Goal: Information Seeking & Learning: Learn about a topic

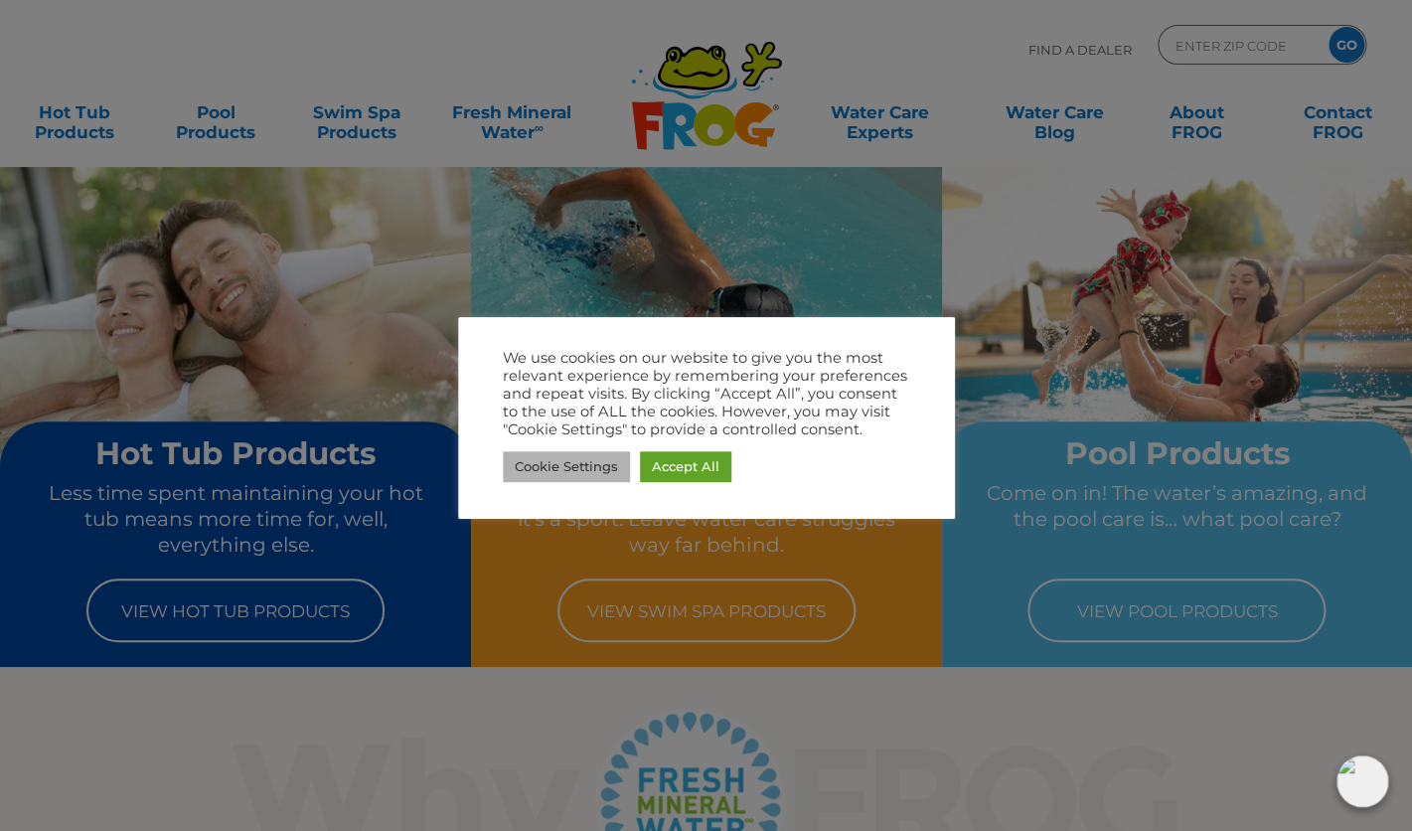
click at [568, 465] on link "Cookie Settings" at bounding box center [566, 466] width 127 height 31
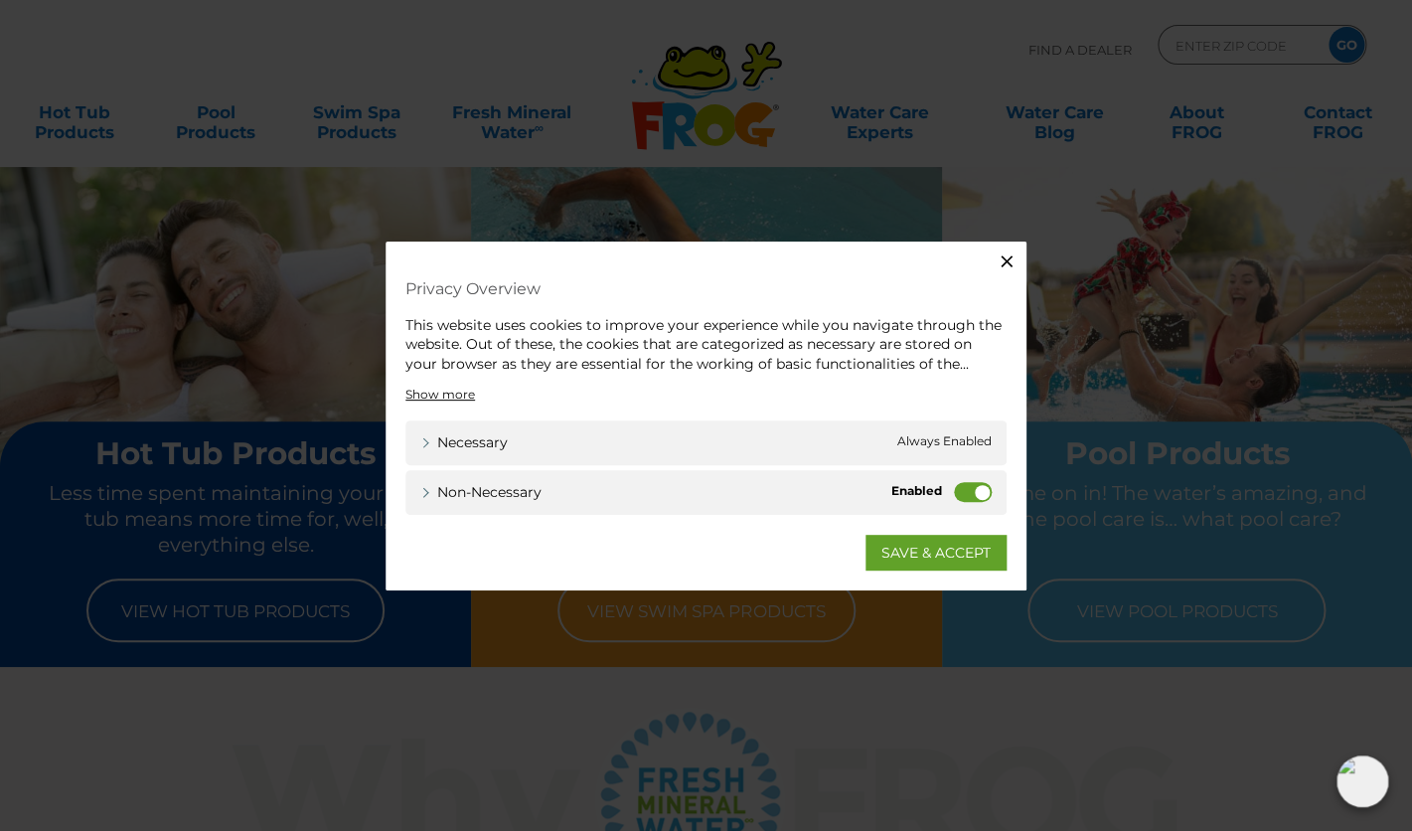
click at [970, 493] on label "Non-necessary" at bounding box center [973, 492] width 38 height 20
click at [0, 0] on input "Non-necessary" at bounding box center [0, 0] width 0 height 0
click at [941, 555] on link "SAVE & ACCEPT" at bounding box center [936, 553] width 141 height 36
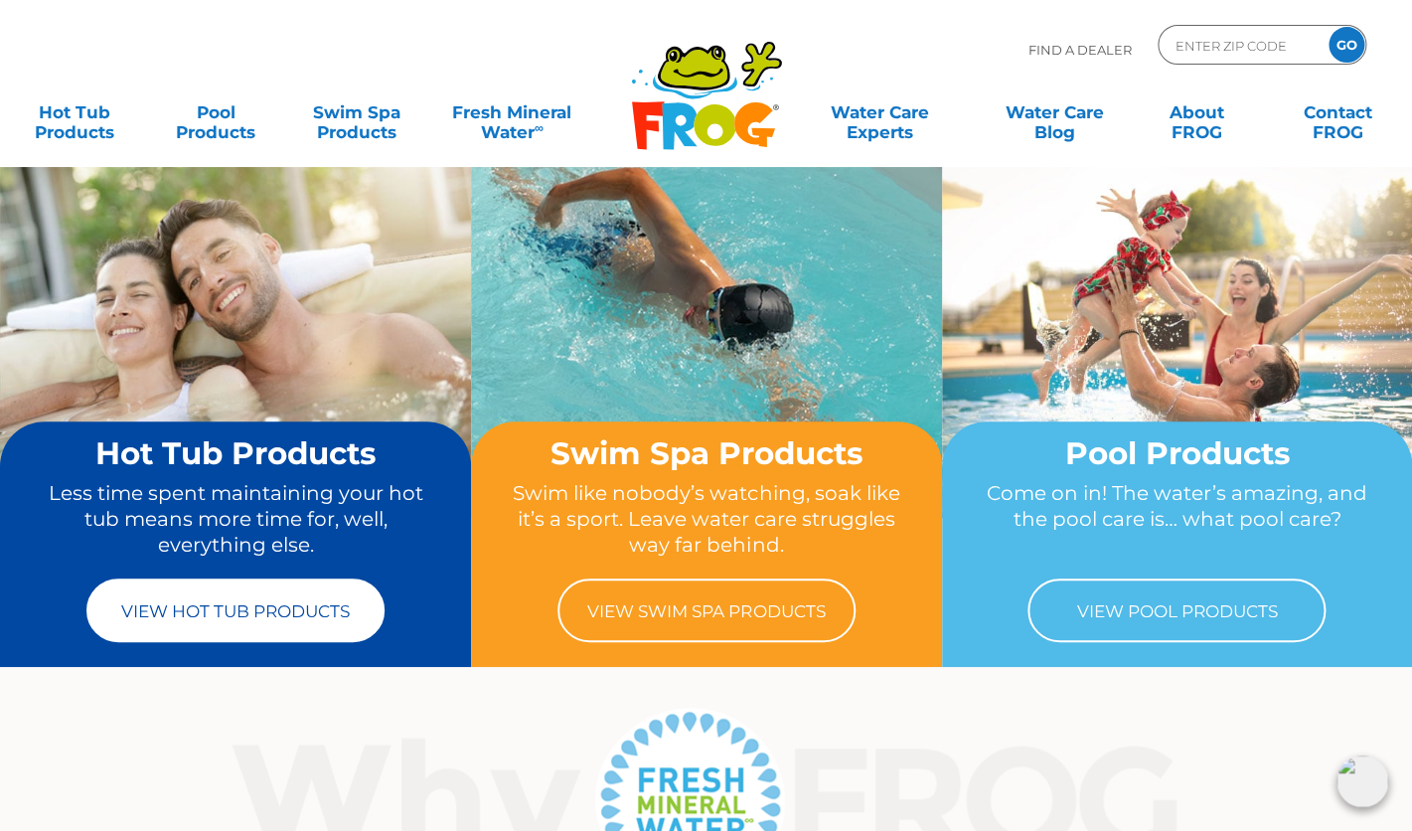
click at [189, 595] on link "View Hot Tub Products" at bounding box center [235, 610] width 298 height 64
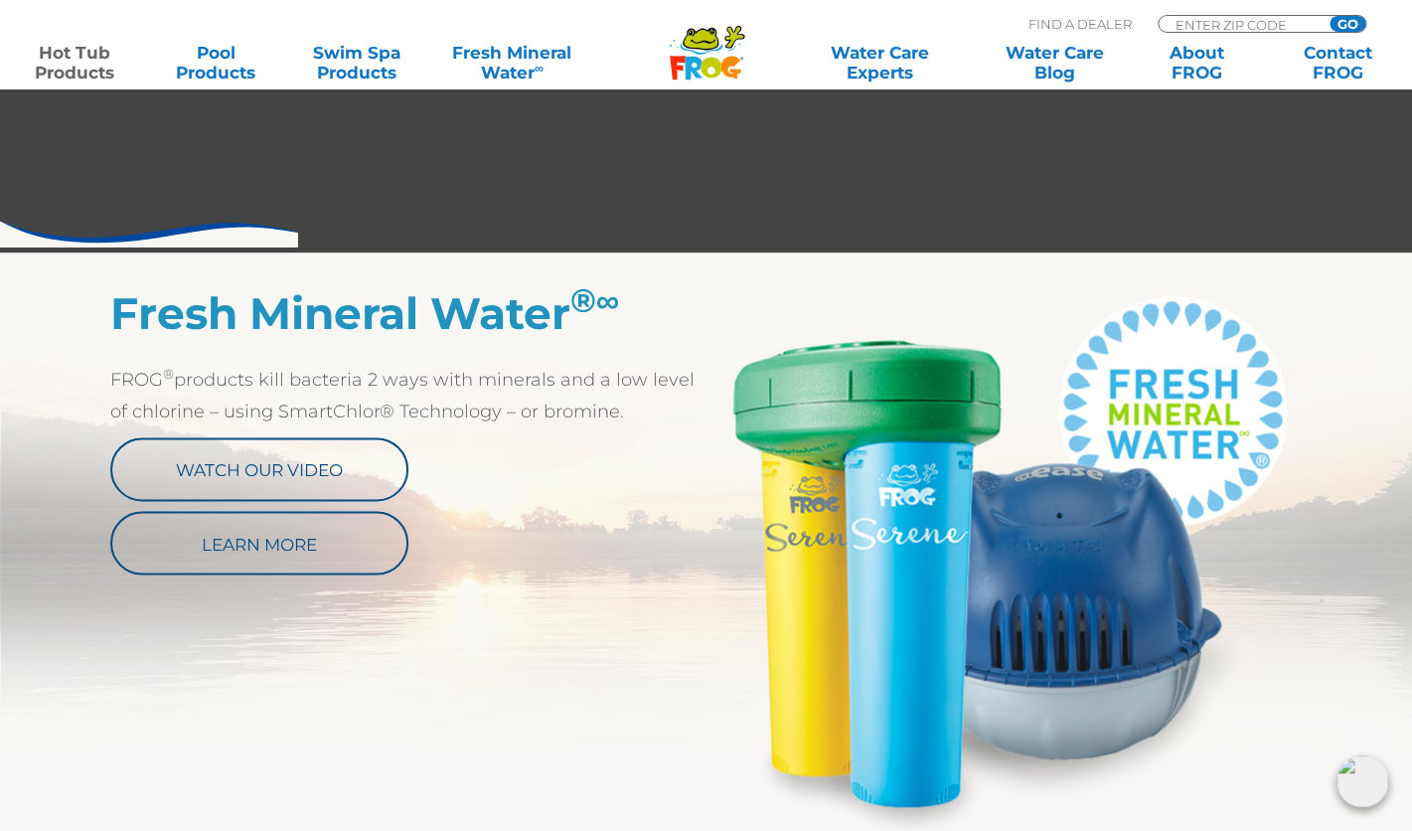
scroll to position [886, 0]
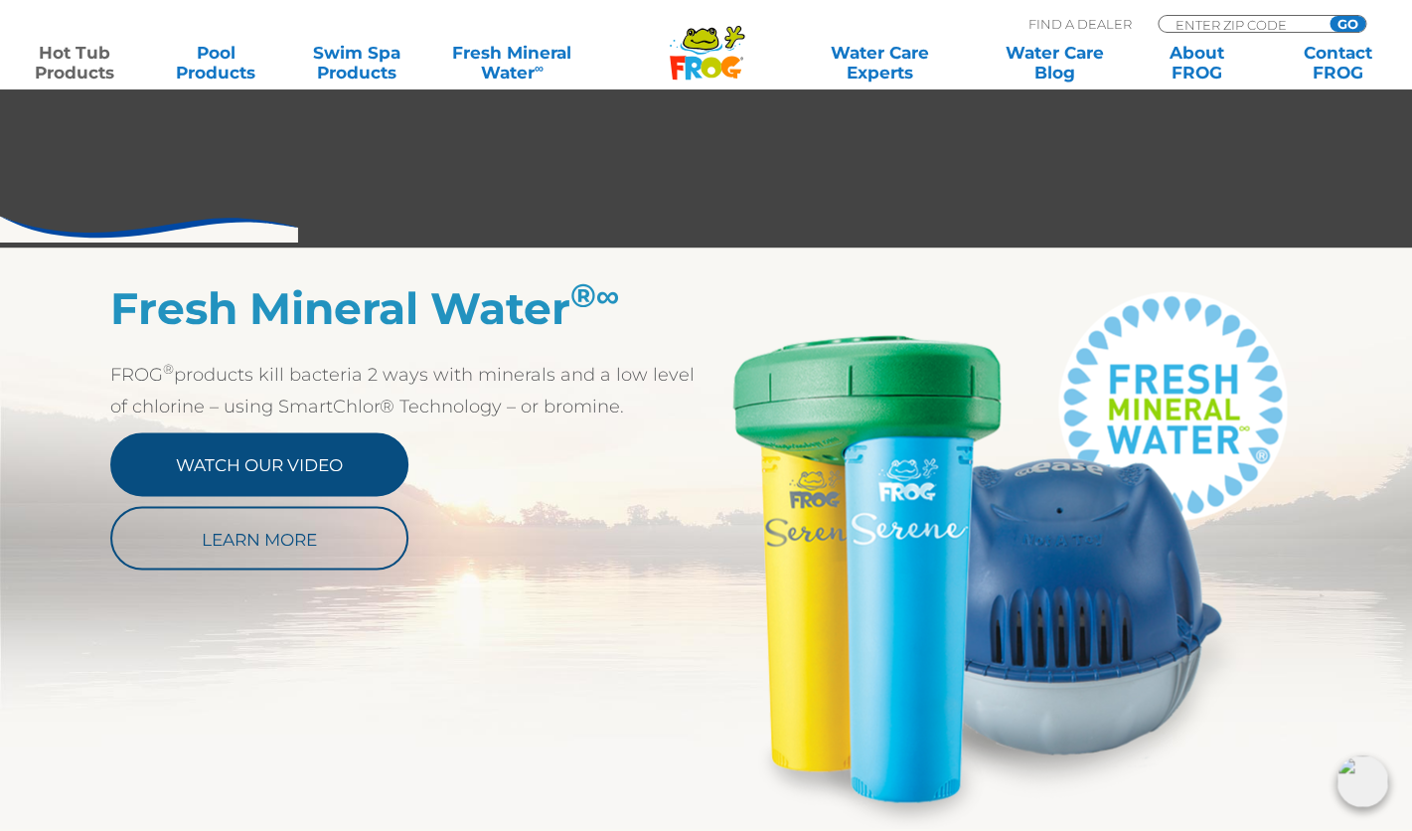
click at [301, 459] on link "Watch Our Video" at bounding box center [259, 464] width 298 height 64
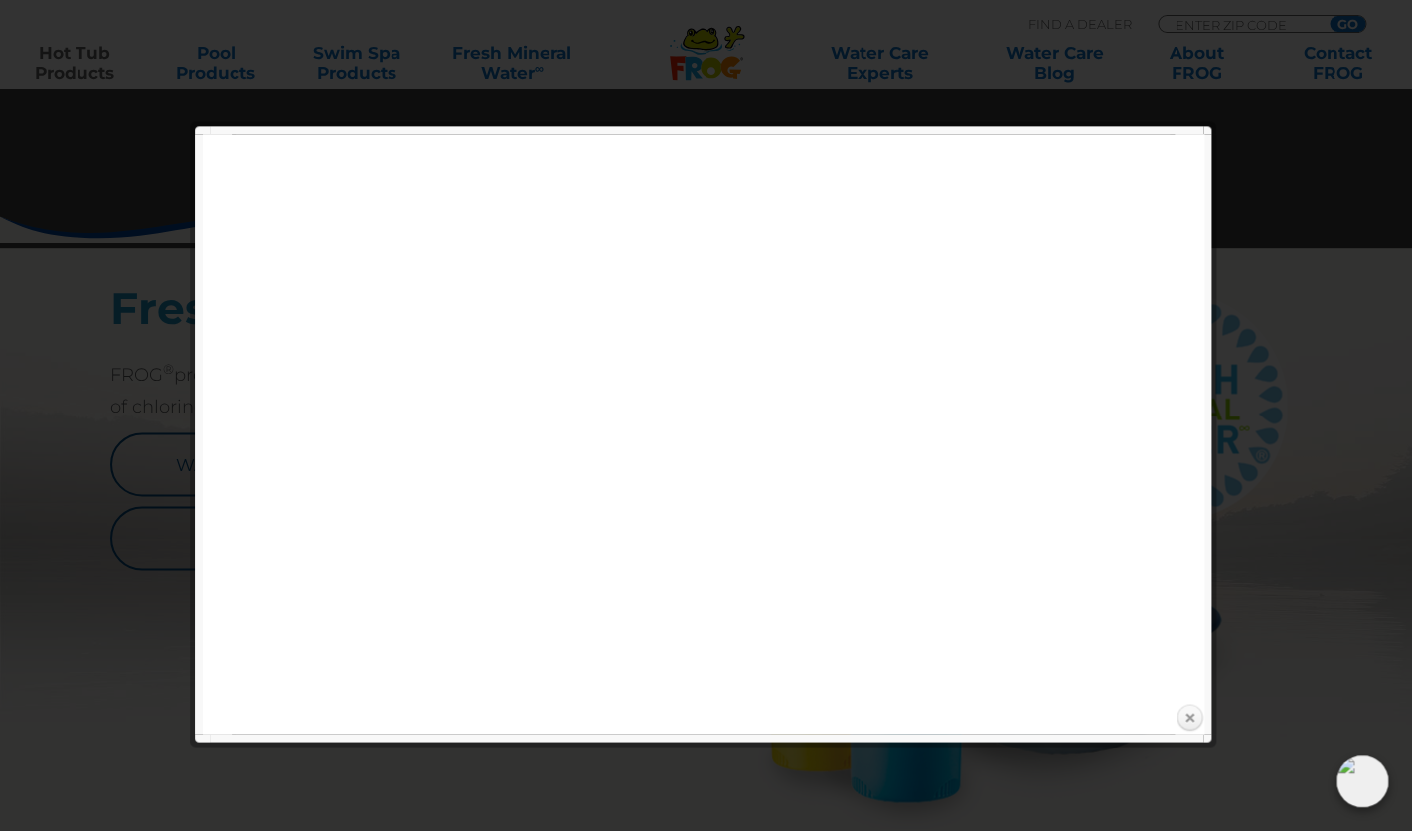
click at [1192, 714] on link "Close" at bounding box center [1190, 718] width 30 height 30
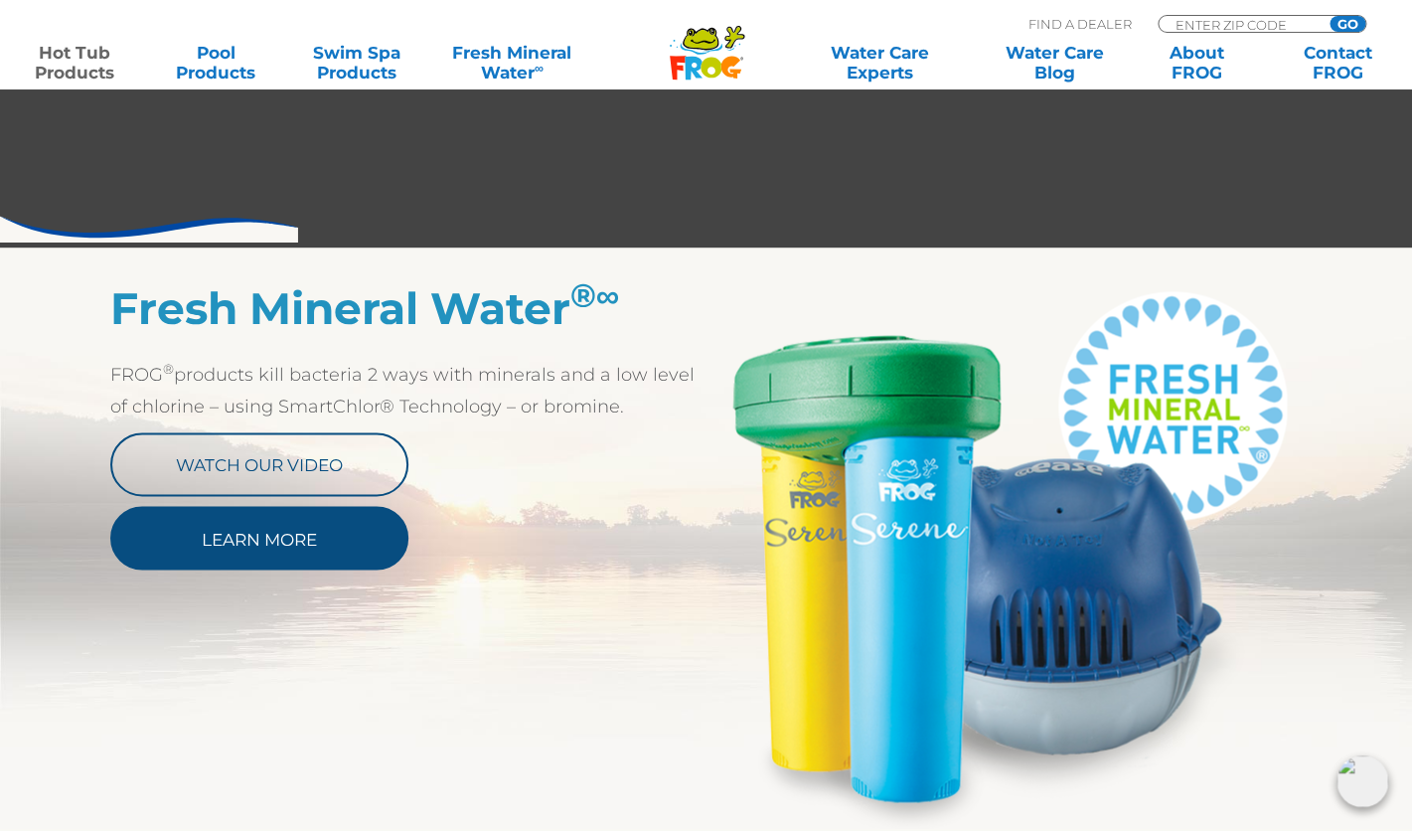
click at [318, 533] on link "Learn More" at bounding box center [259, 538] width 298 height 64
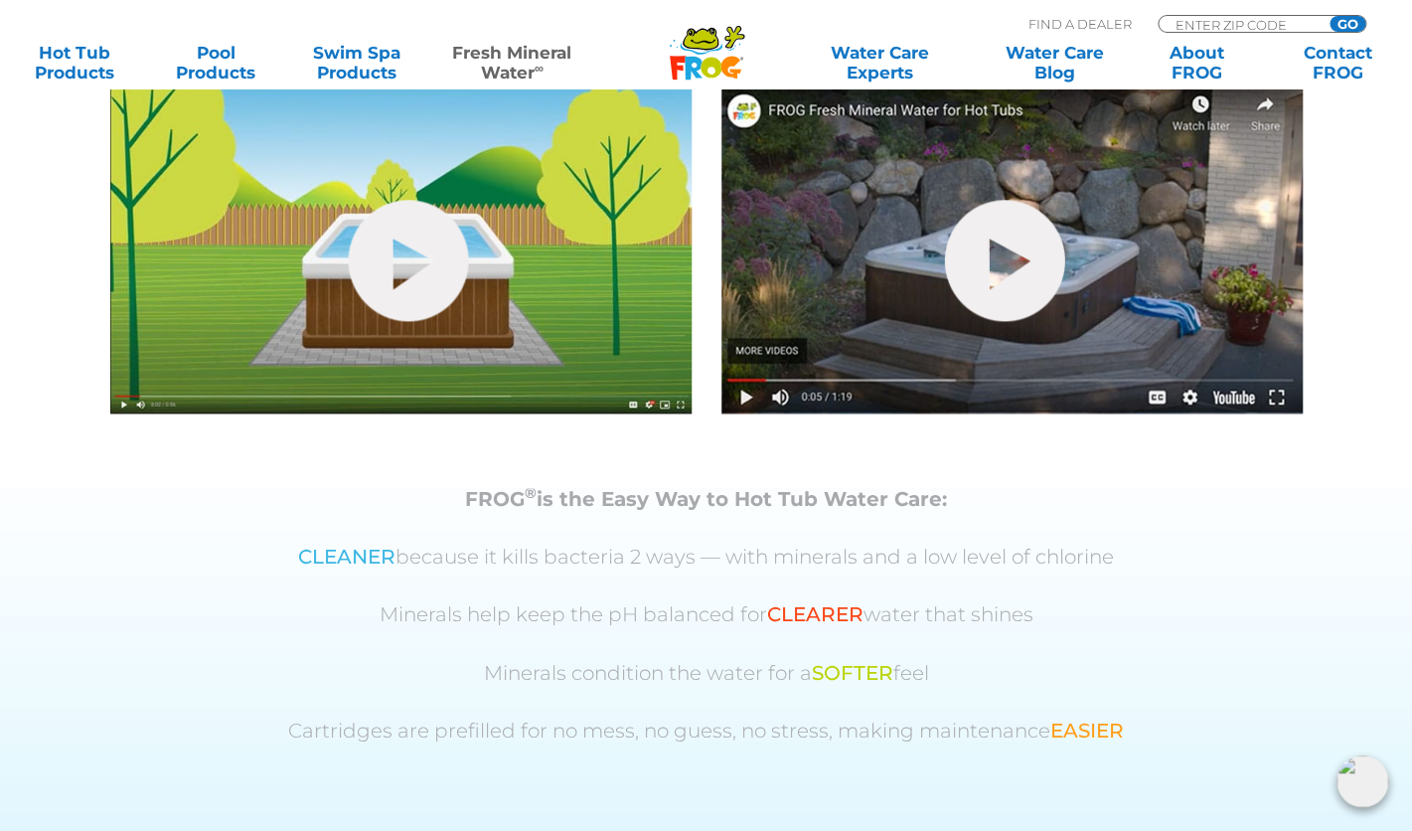
scroll to position [780, 0]
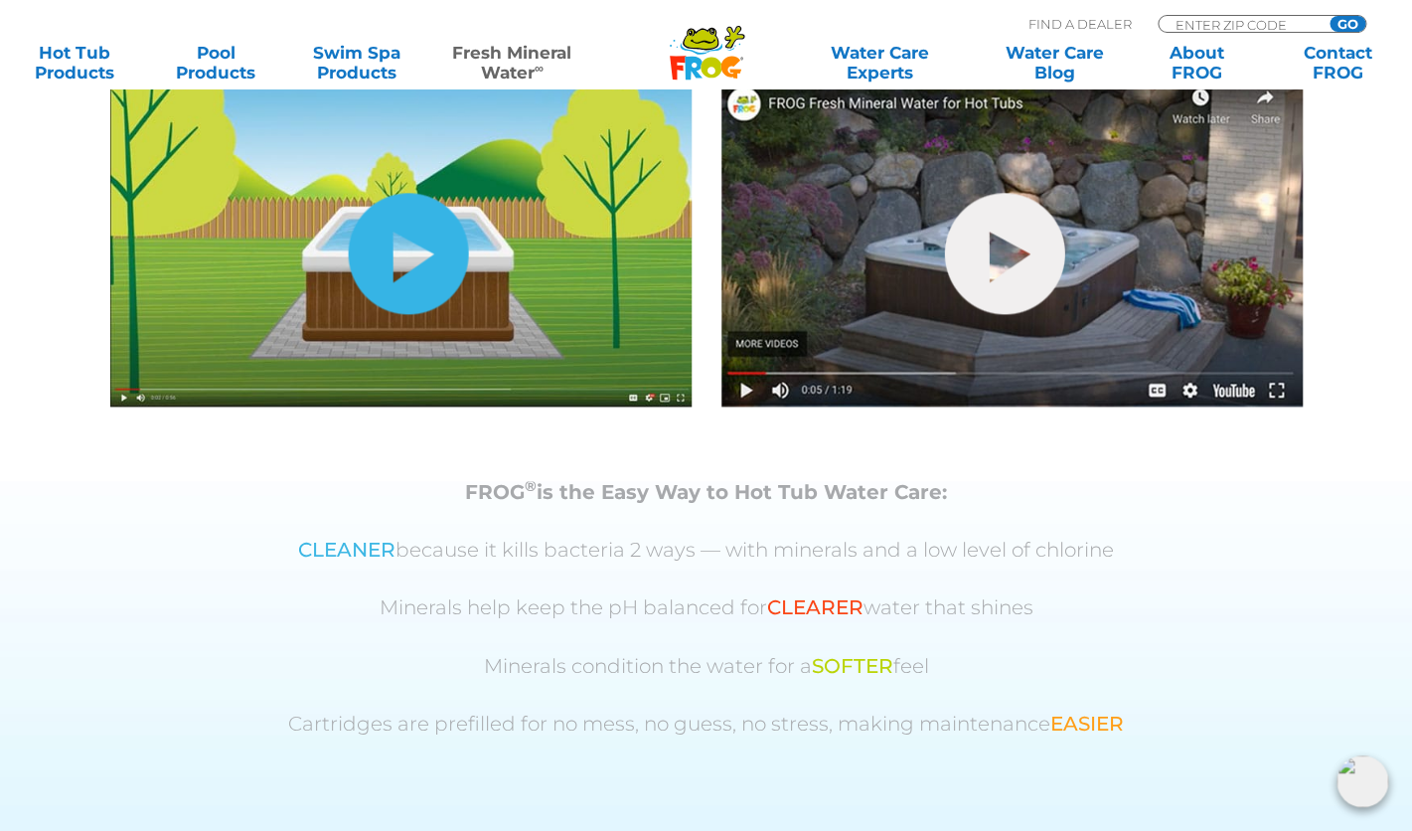
click at [399, 263] on link "hide-me" at bounding box center [408, 253] width 120 height 121
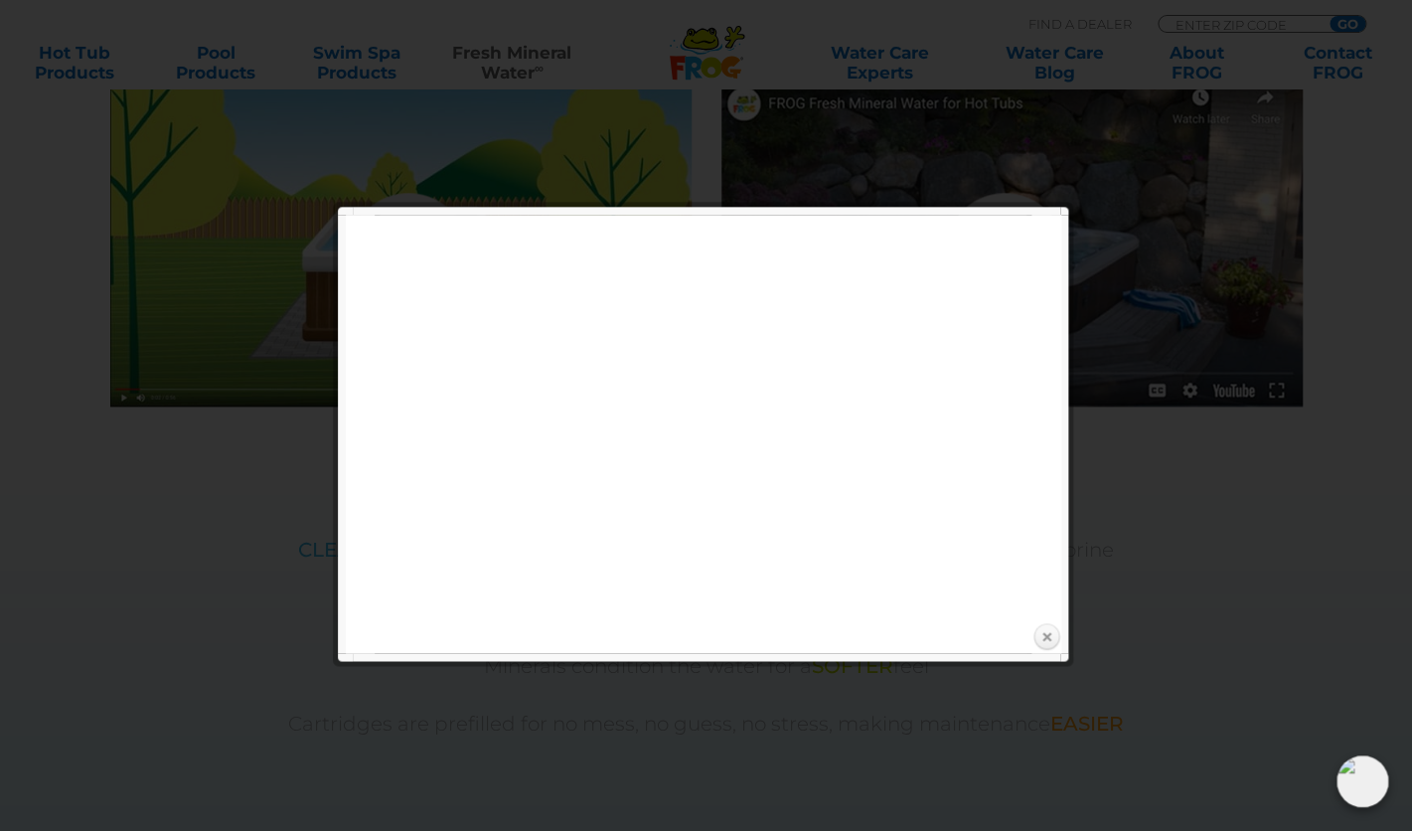
click at [1048, 637] on link "Close" at bounding box center [1047, 637] width 30 height 30
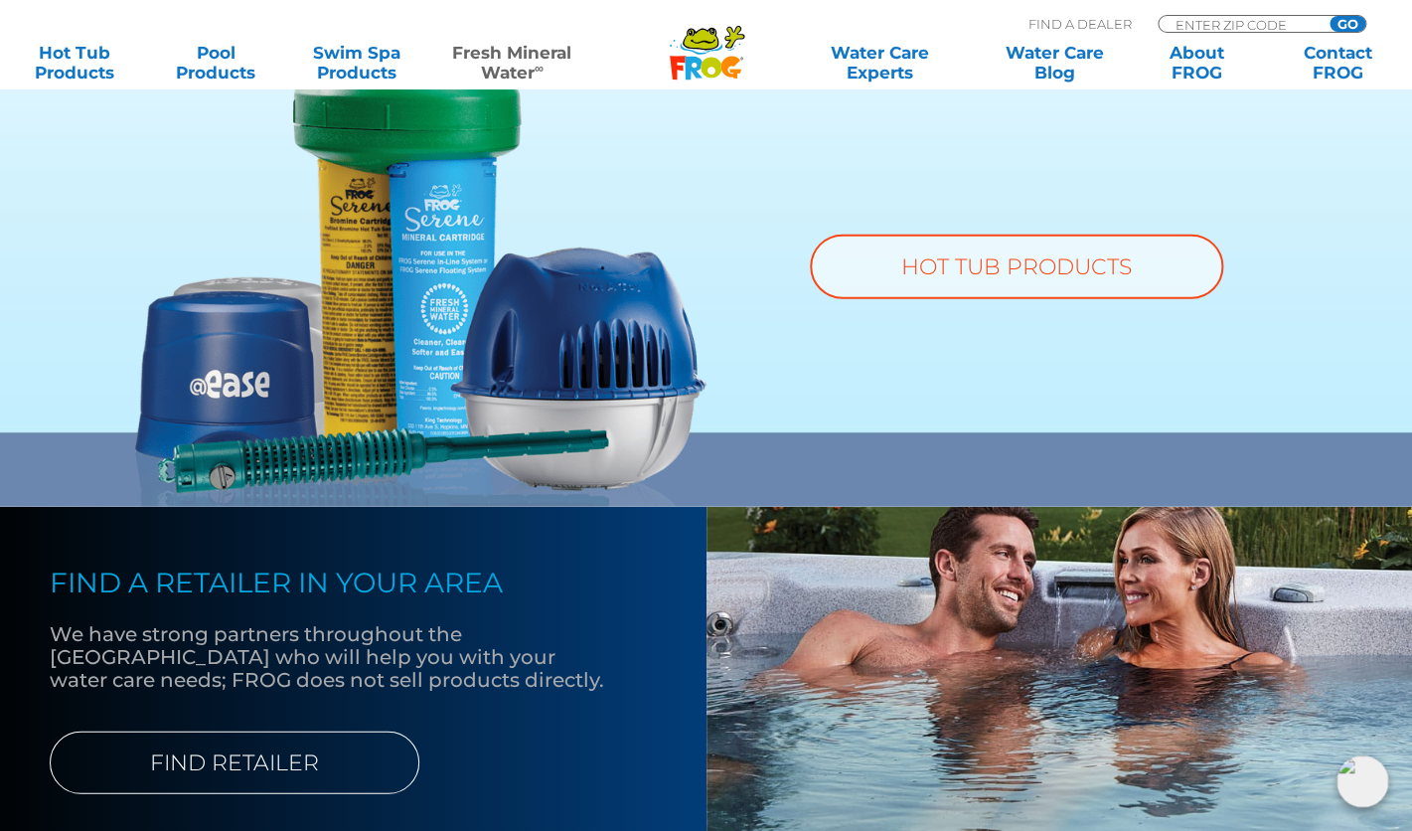
scroll to position [1598, 0]
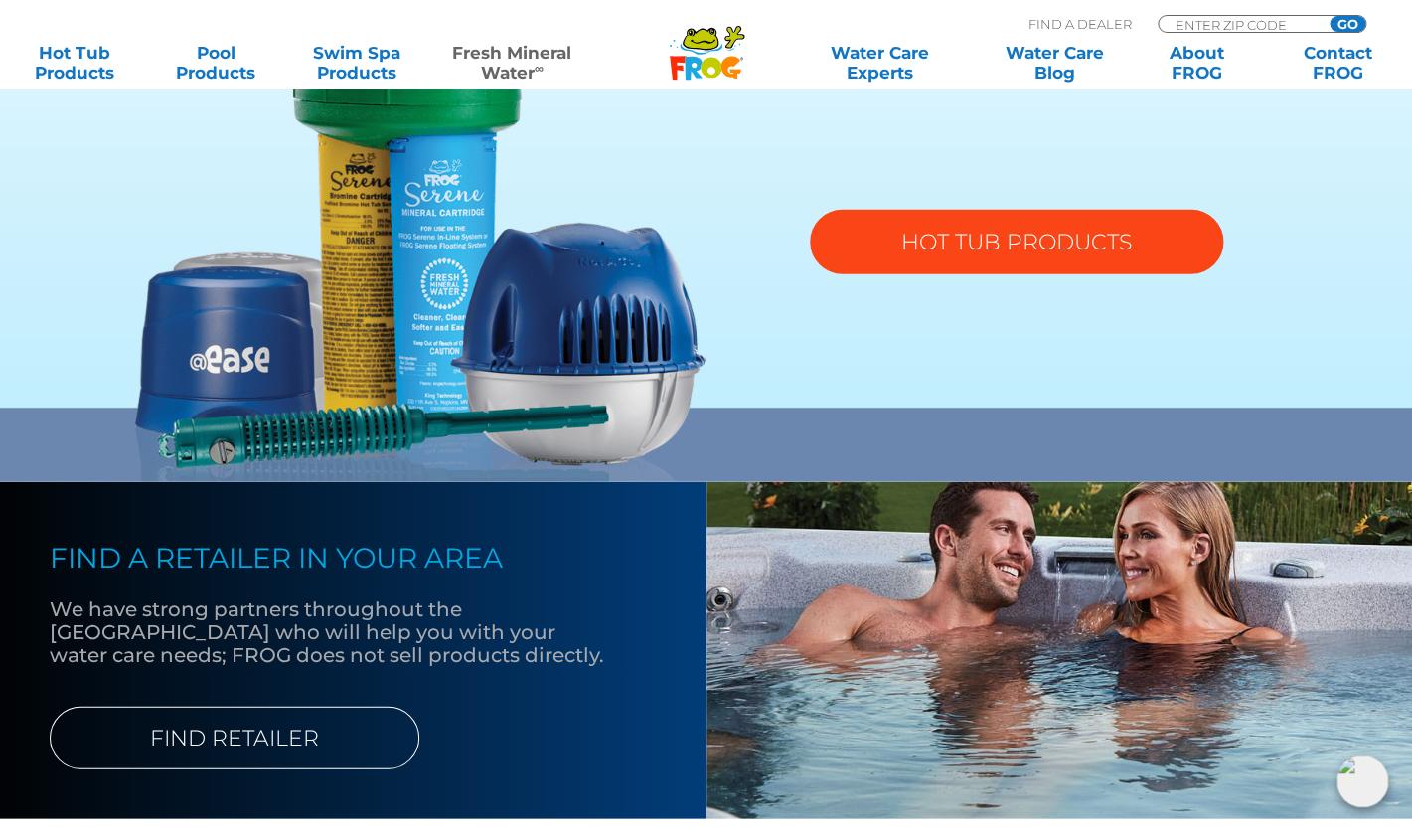
click at [1082, 245] on link "HOT TUB PRODUCTS" at bounding box center [1016, 242] width 413 height 65
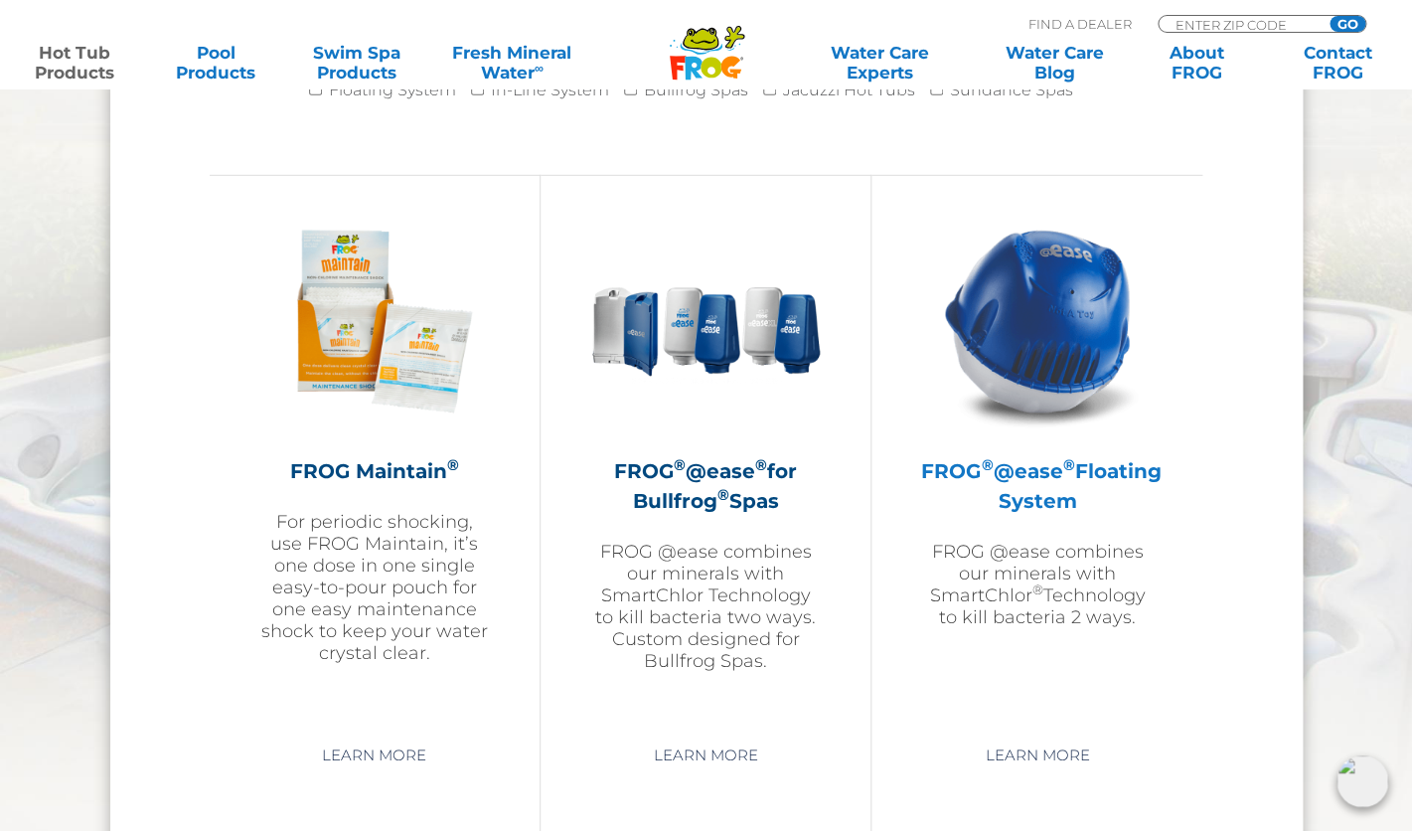
scroll to position [2150, 0]
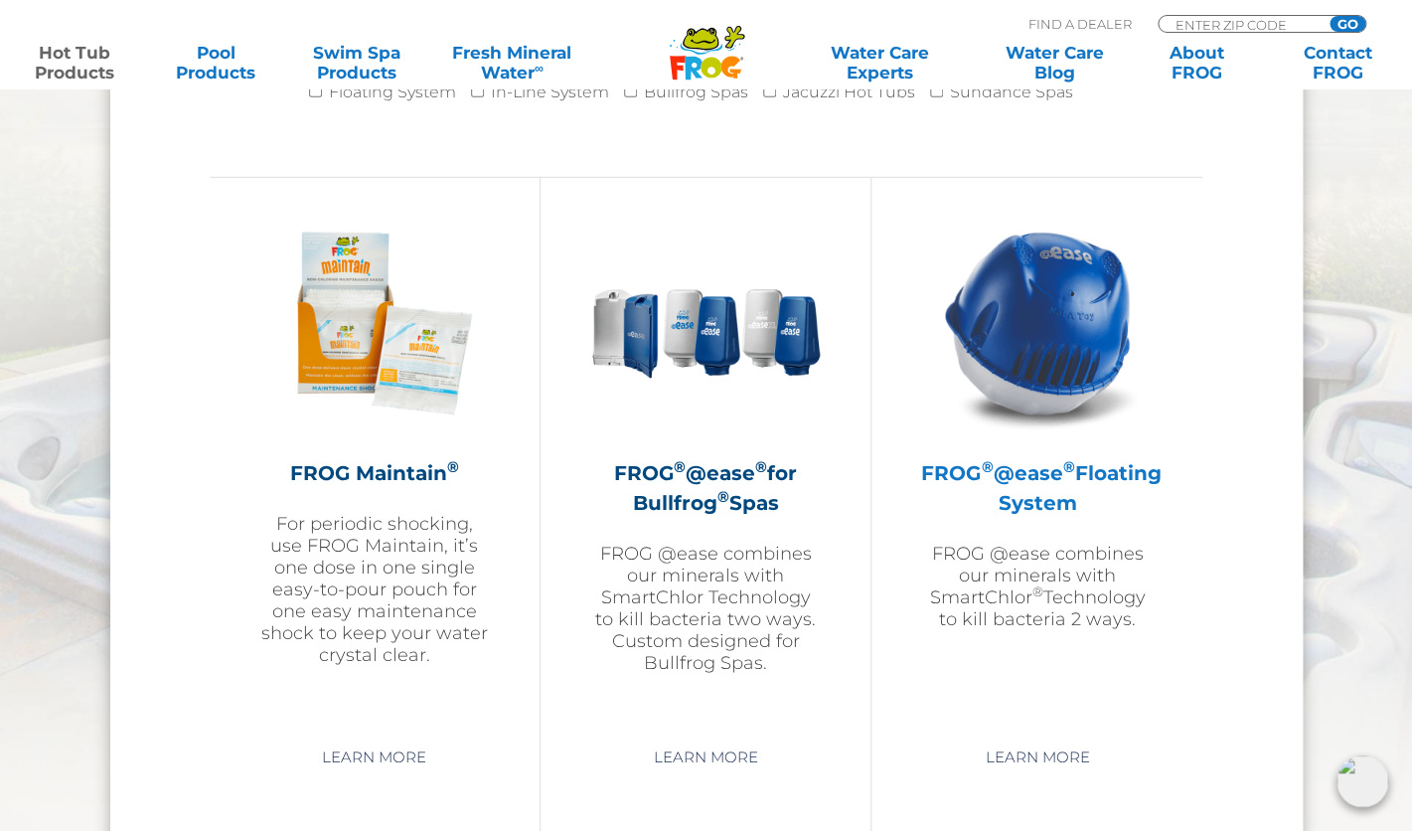
click at [1057, 319] on img at bounding box center [1037, 323] width 231 height 231
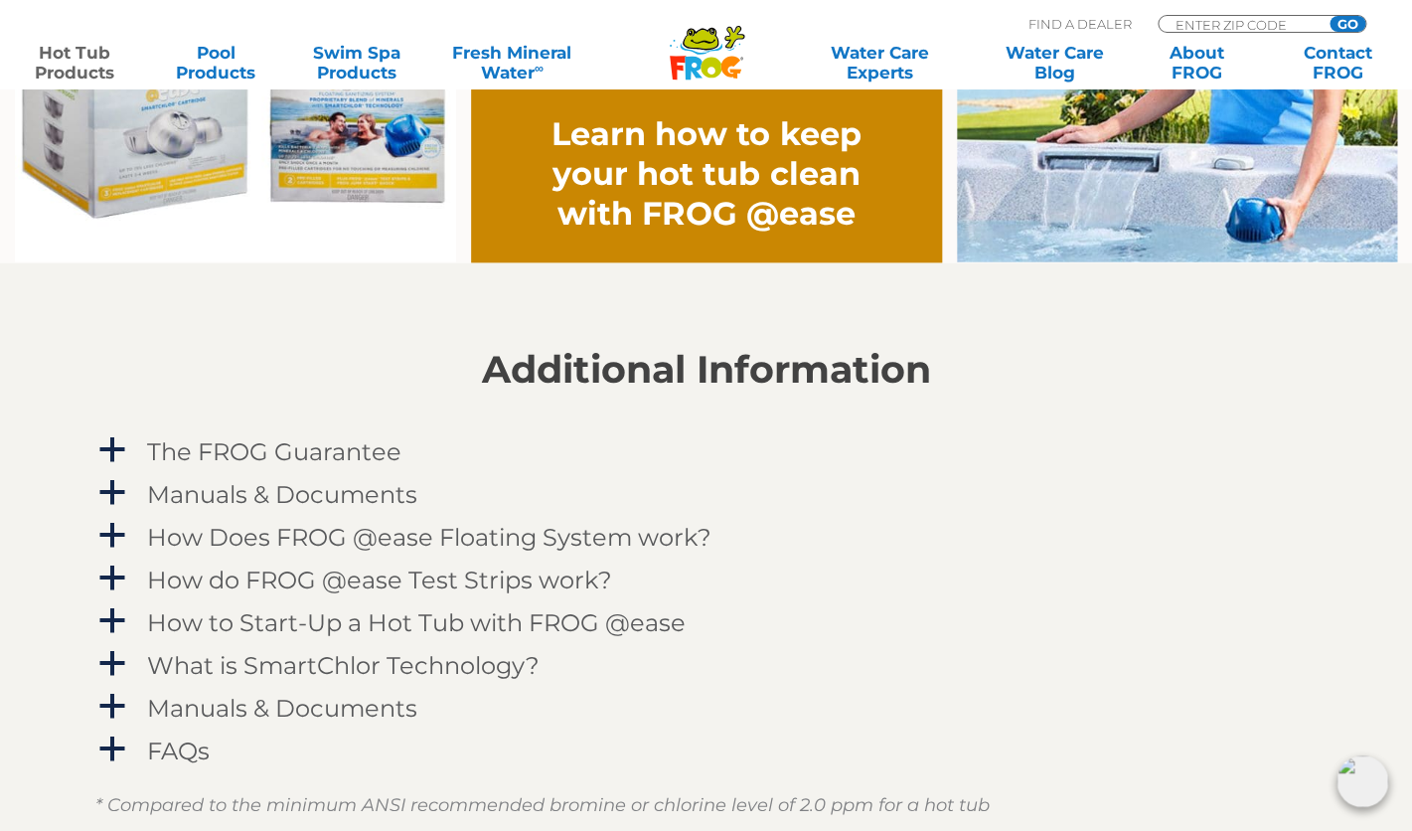
scroll to position [1740, 0]
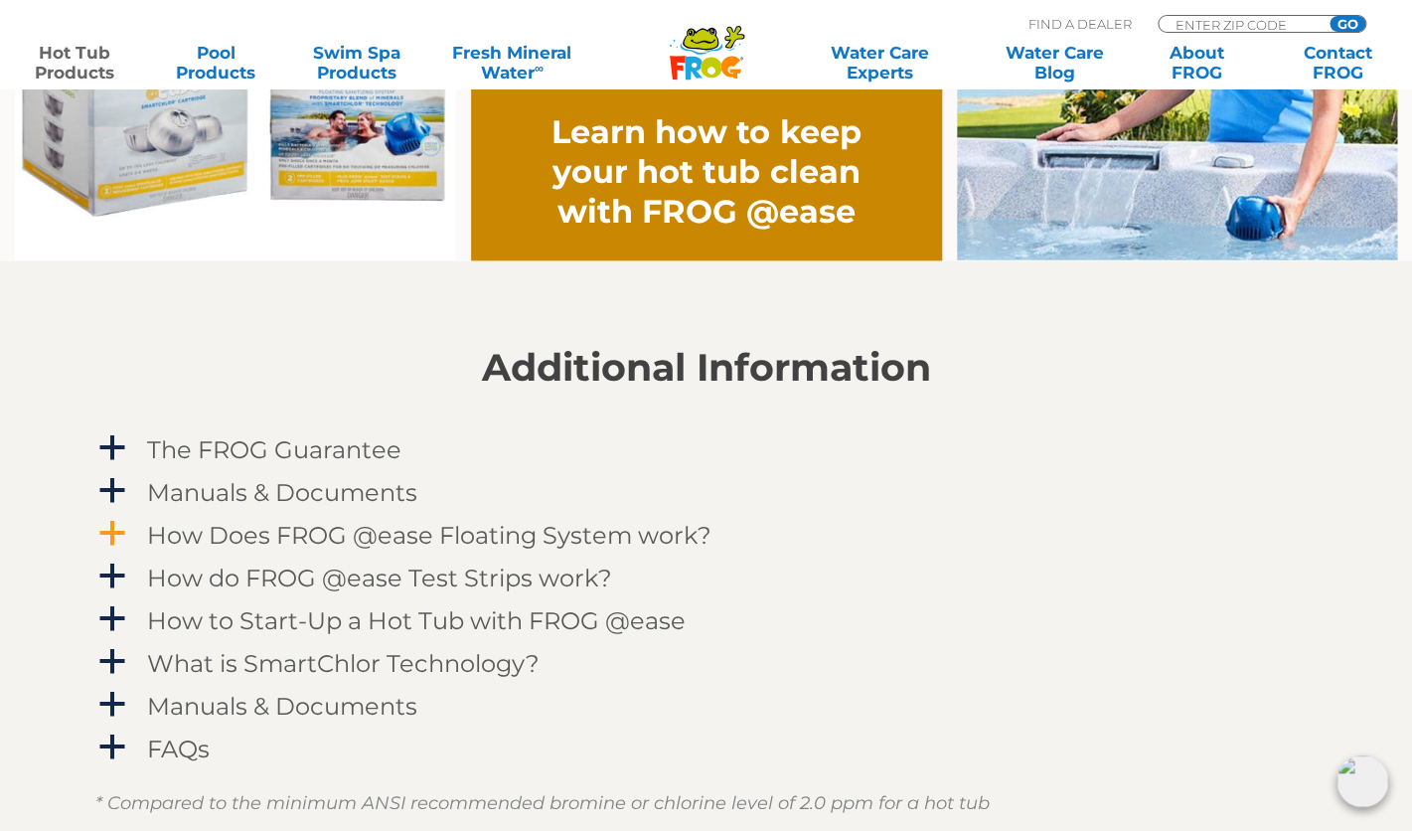
click at [431, 535] on h4 "How Does FROG @ease Floating System work?" at bounding box center [429, 535] width 565 height 27
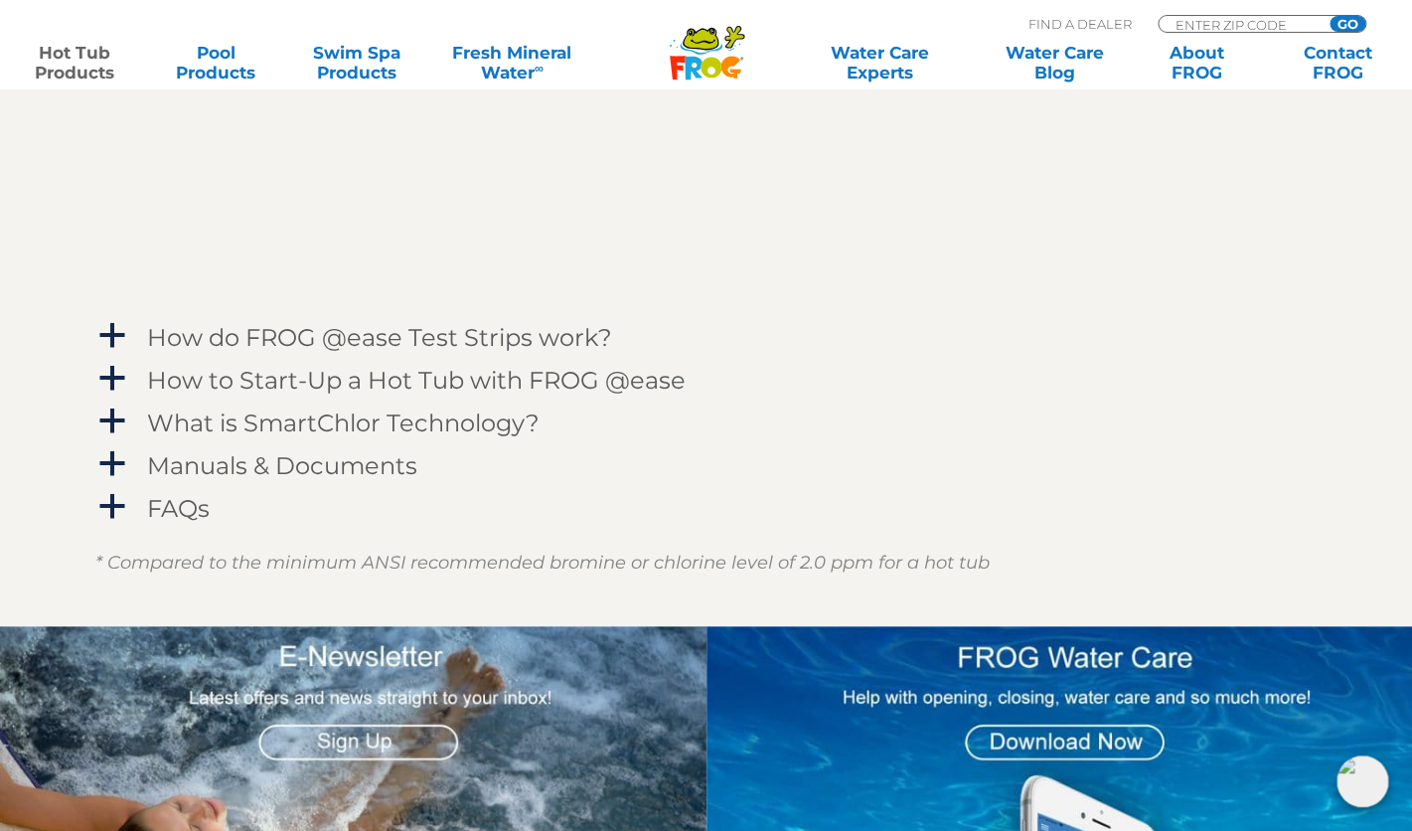
scroll to position [2560, 0]
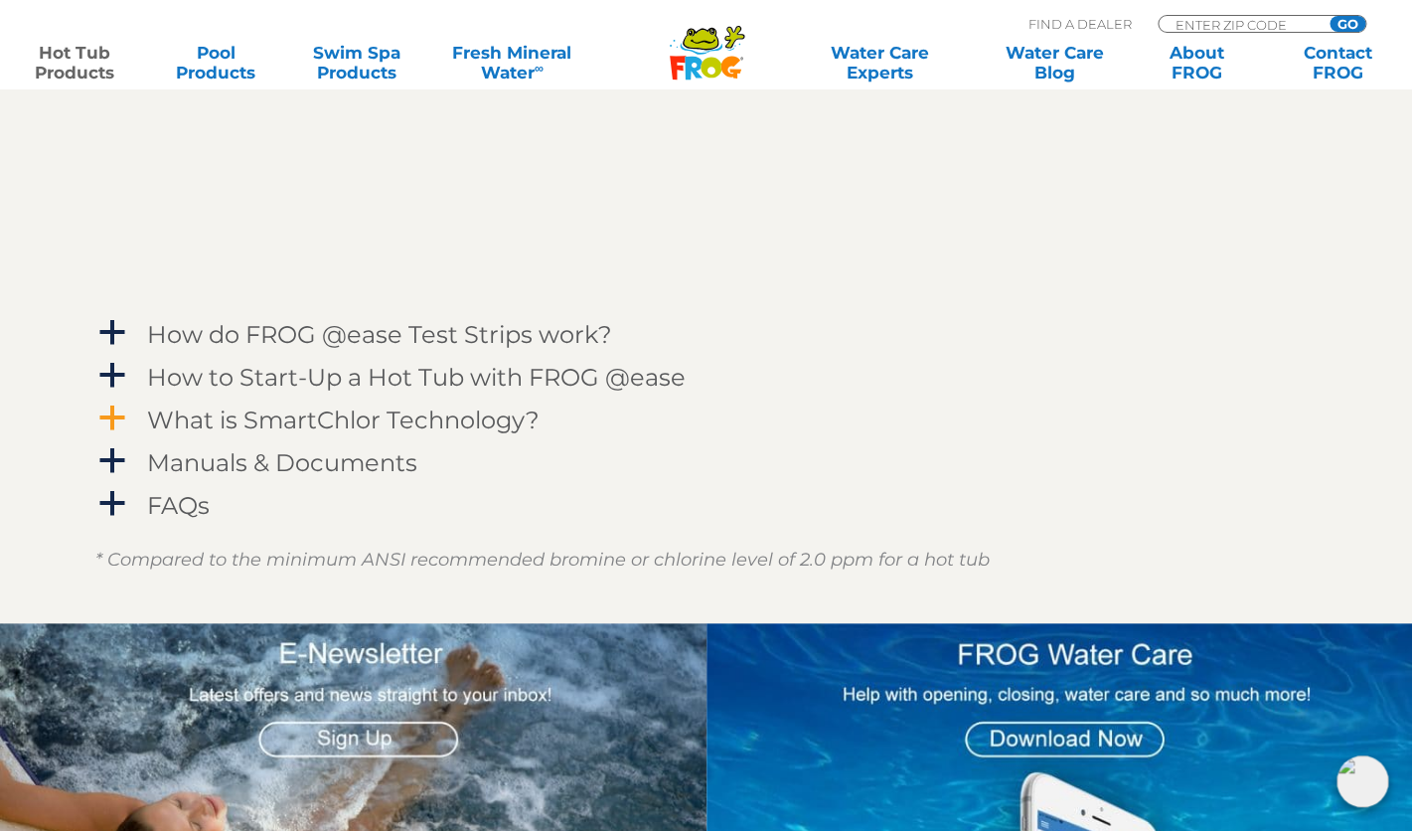
click at [383, 426] on h4 "What is SmartChlor Technology?" at bounding box center [343, 419] width 393 height 27
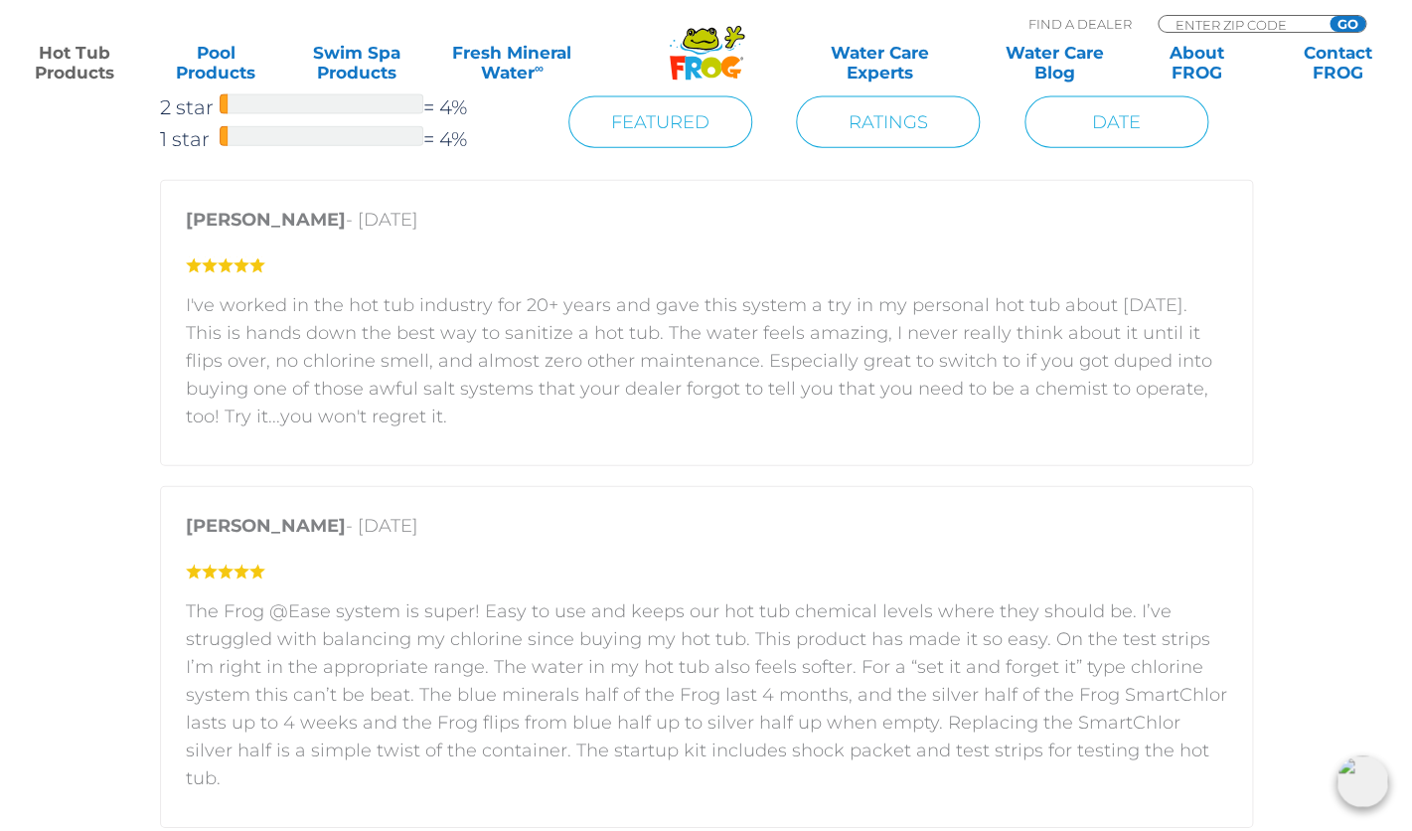
scroll to position [4473, 0]
